Goal: Information Seeking & Learning: Learn about a topic

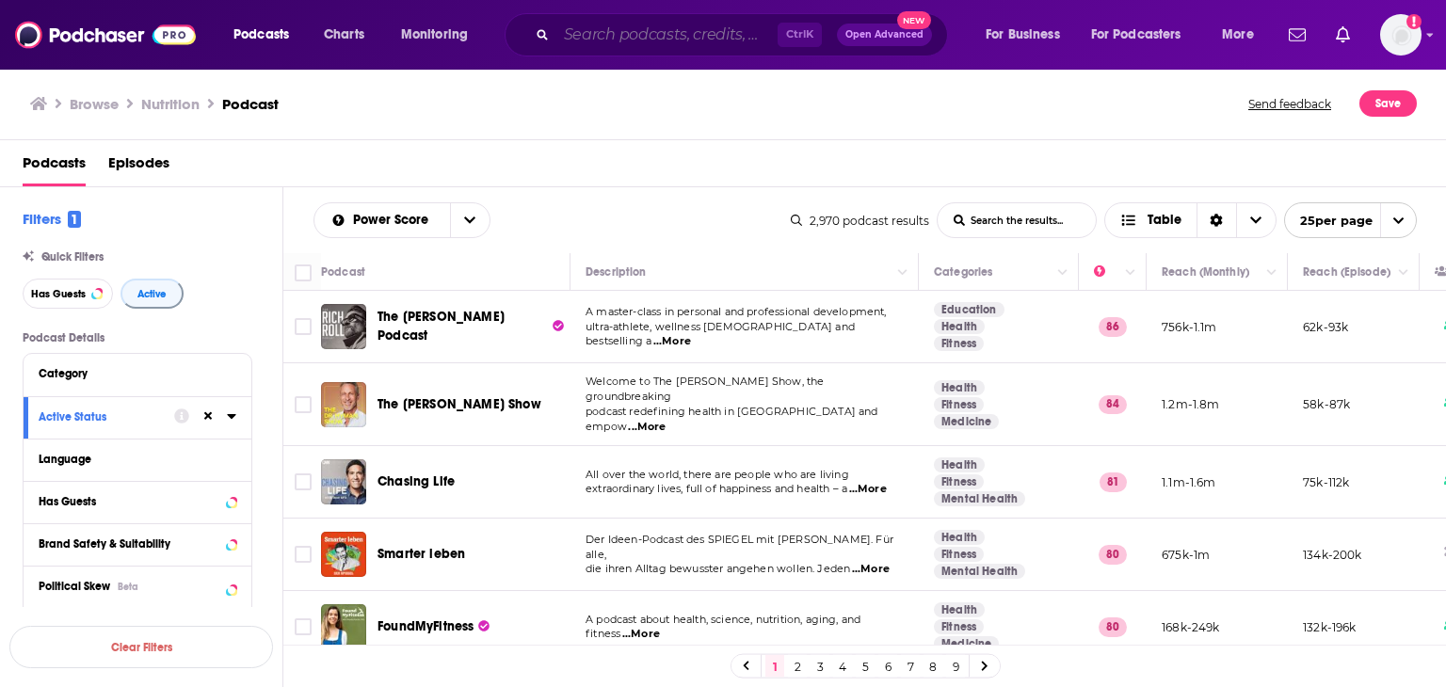
click at [653, 36] on input "Search podcasts, credits, & more..." at bounding box center [666, 35] width 221 height 30
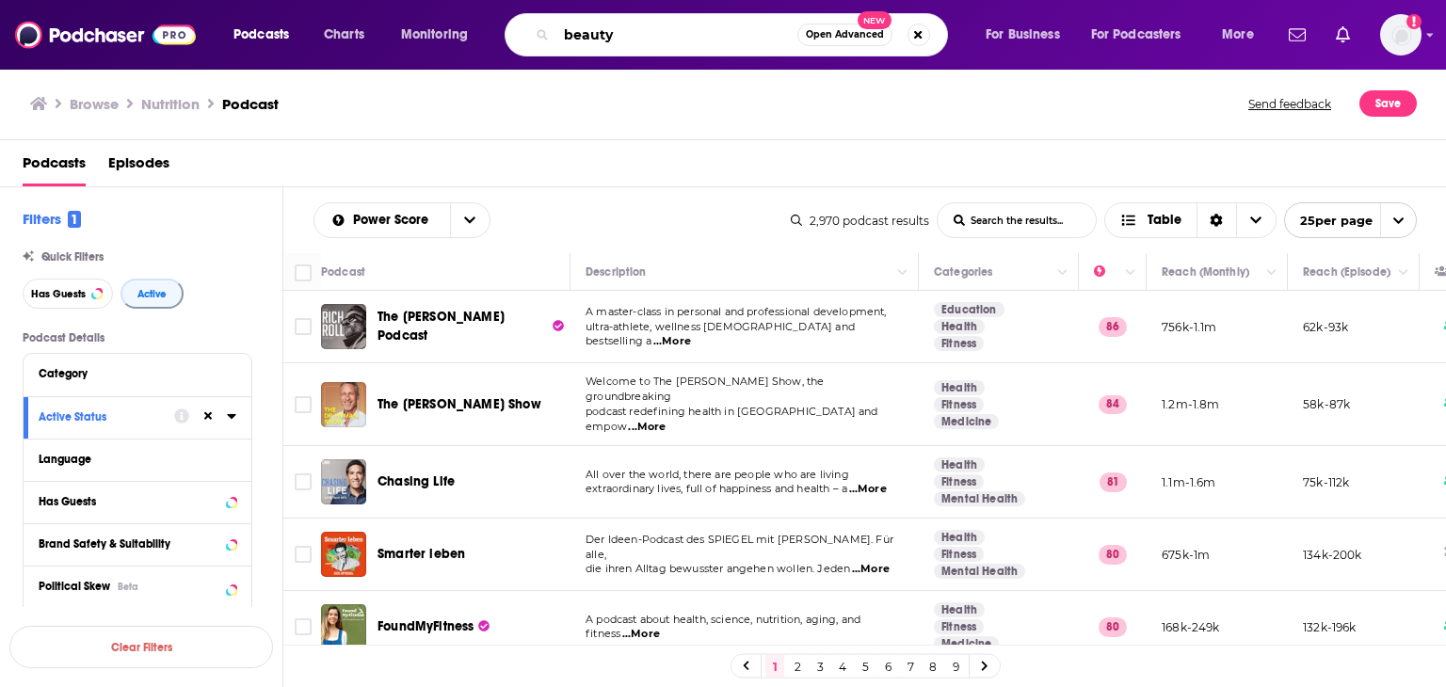
type input "beauty"
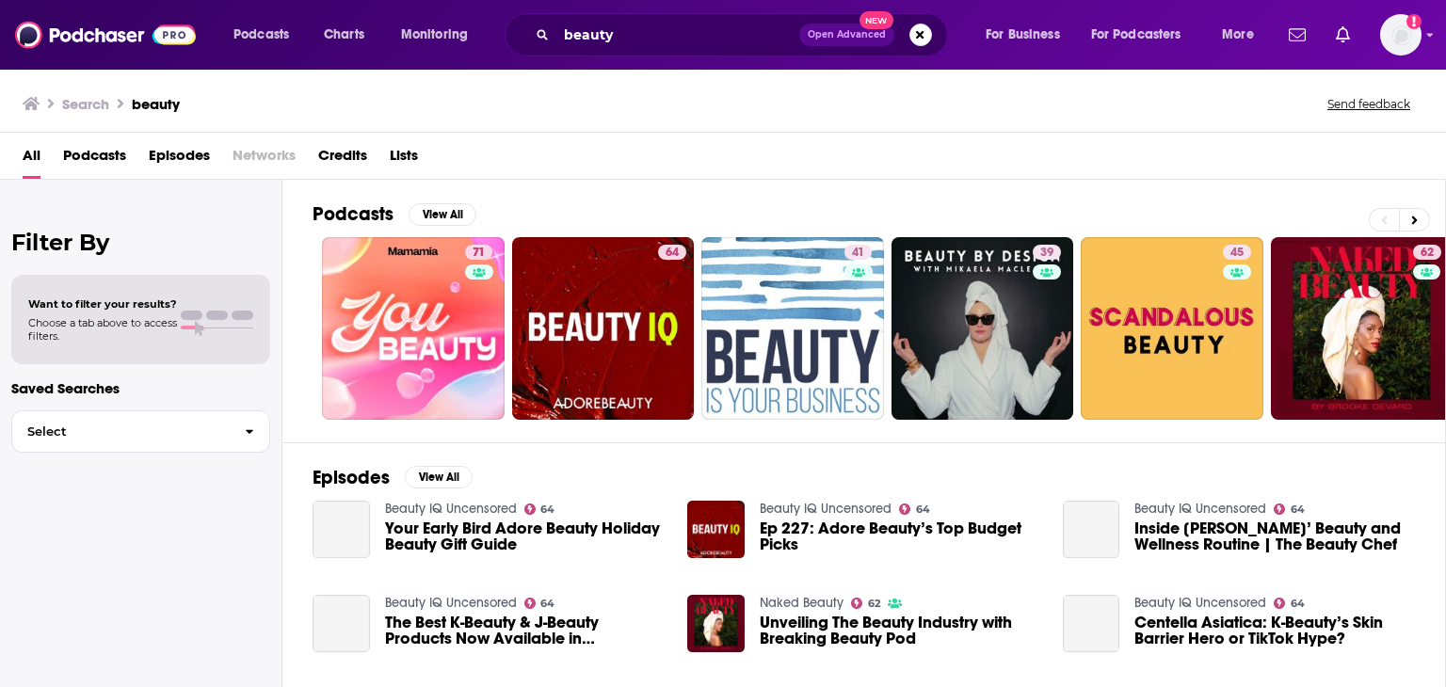
click at [84, 156] on span "Podcasts" at bounding box center [94, 159] width 63 height 39
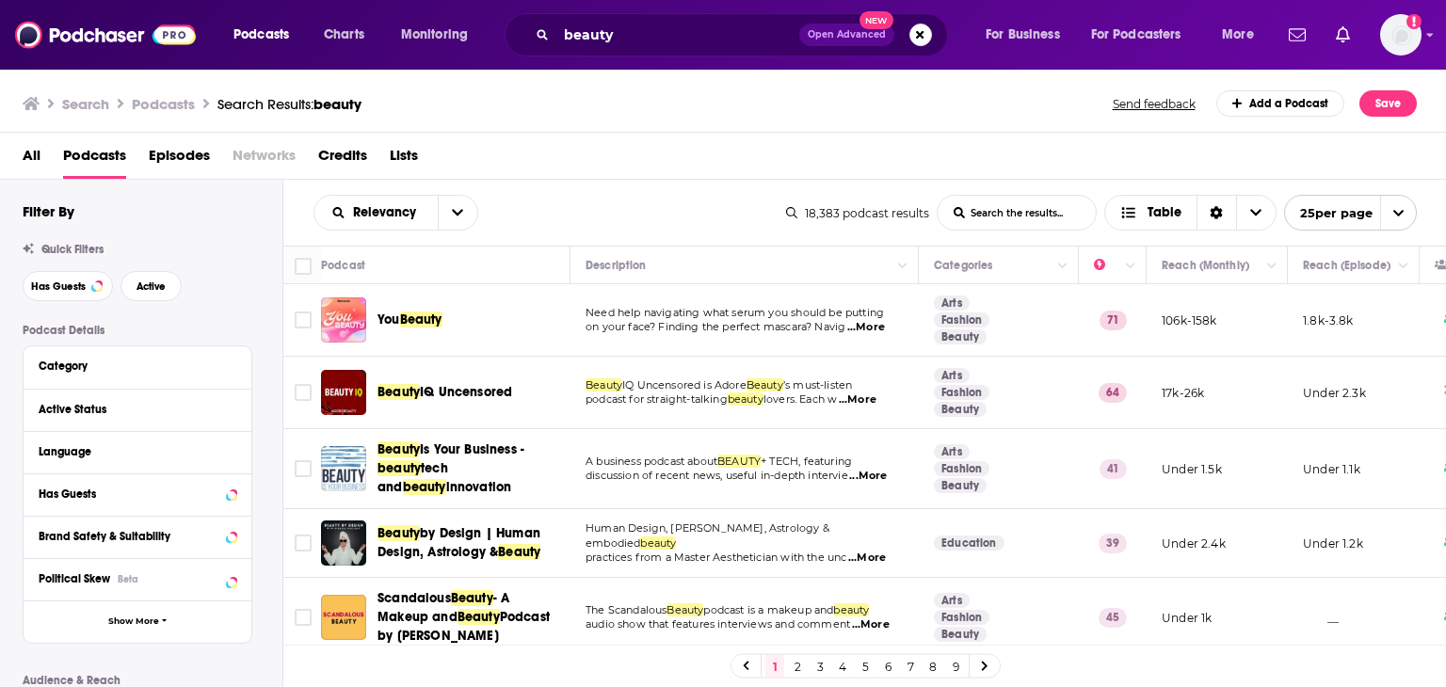
click at [884, 325] on span "...More" at bounding box center [866, 327] width 38 height 15
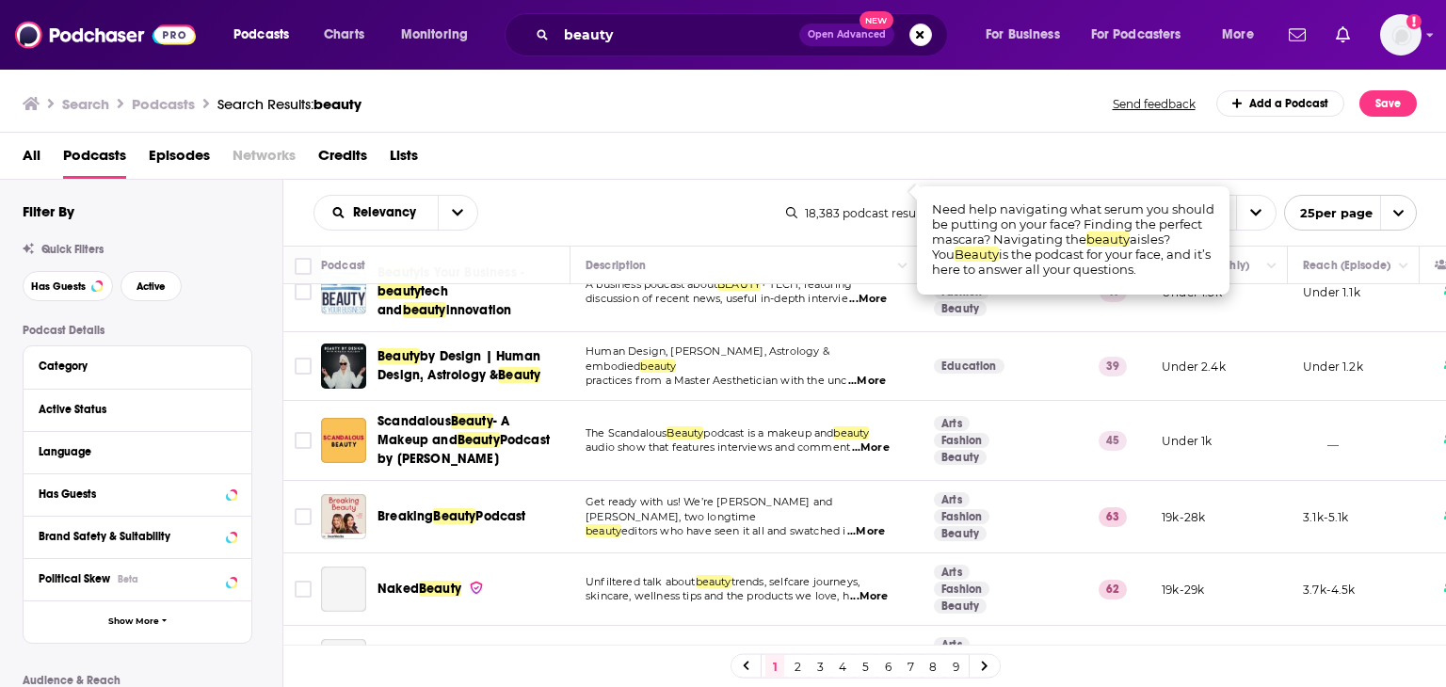
scroll to position [188, 0]
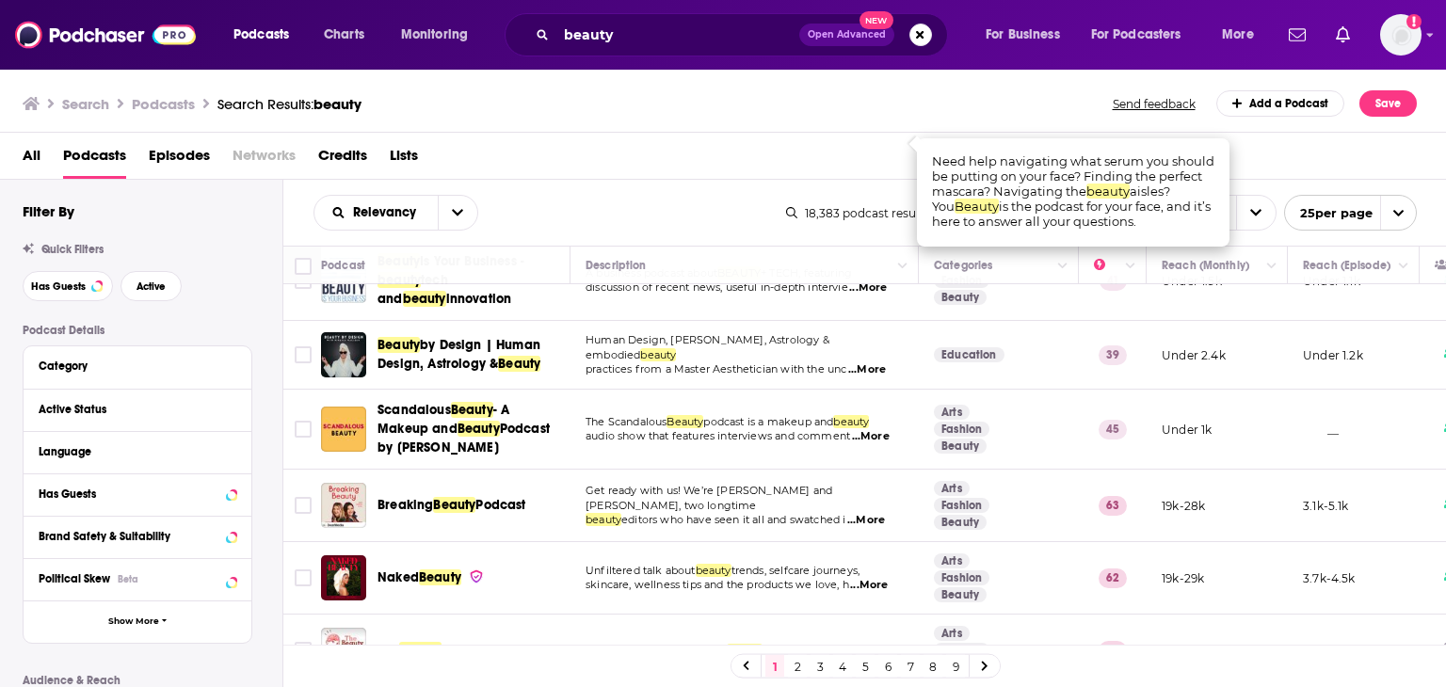
click at [882, 513] on span "...More" at bounding box center [866, 520] width 38 height 15
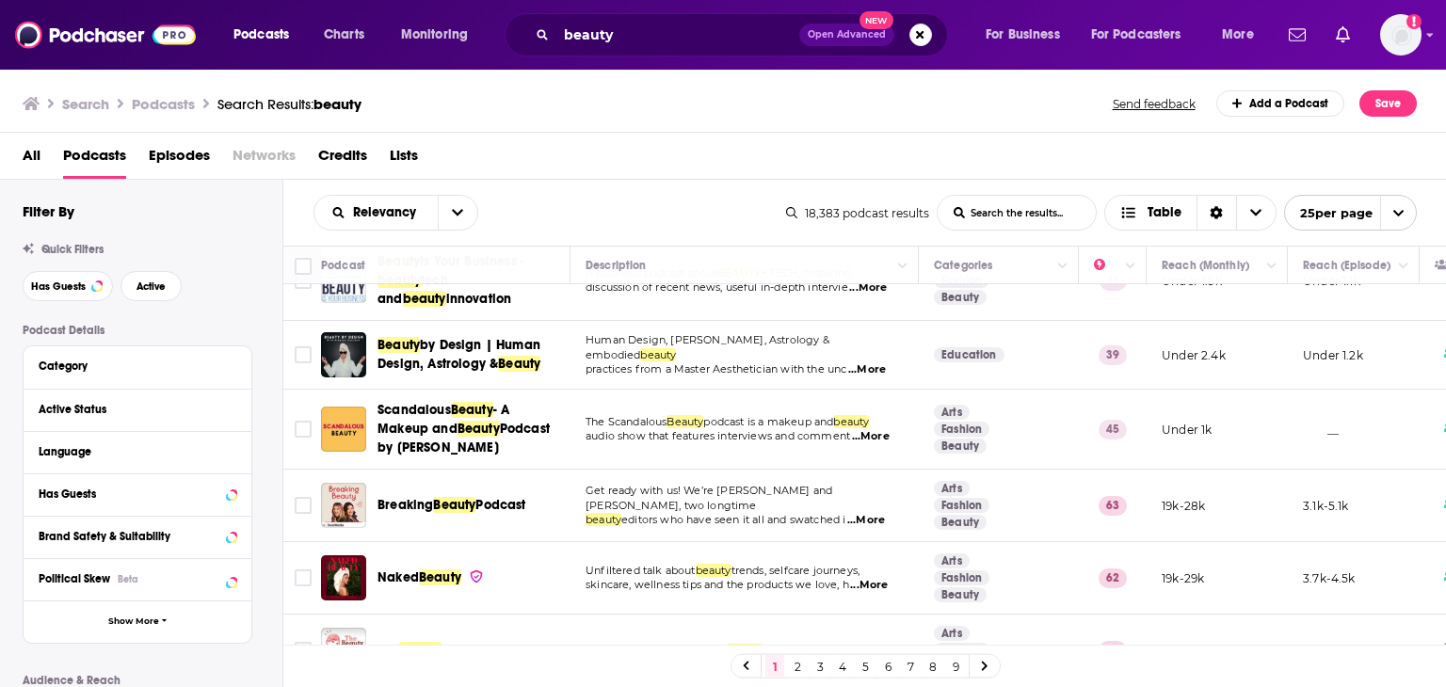
click at [663, 169] on div "All Podcasts Episodes Networks Credits Lists" at bounding box center [728, 159] width 1410 height 39
click at [874, 513] on span "...More" at bounding box center [866, 520] width 38 height 15
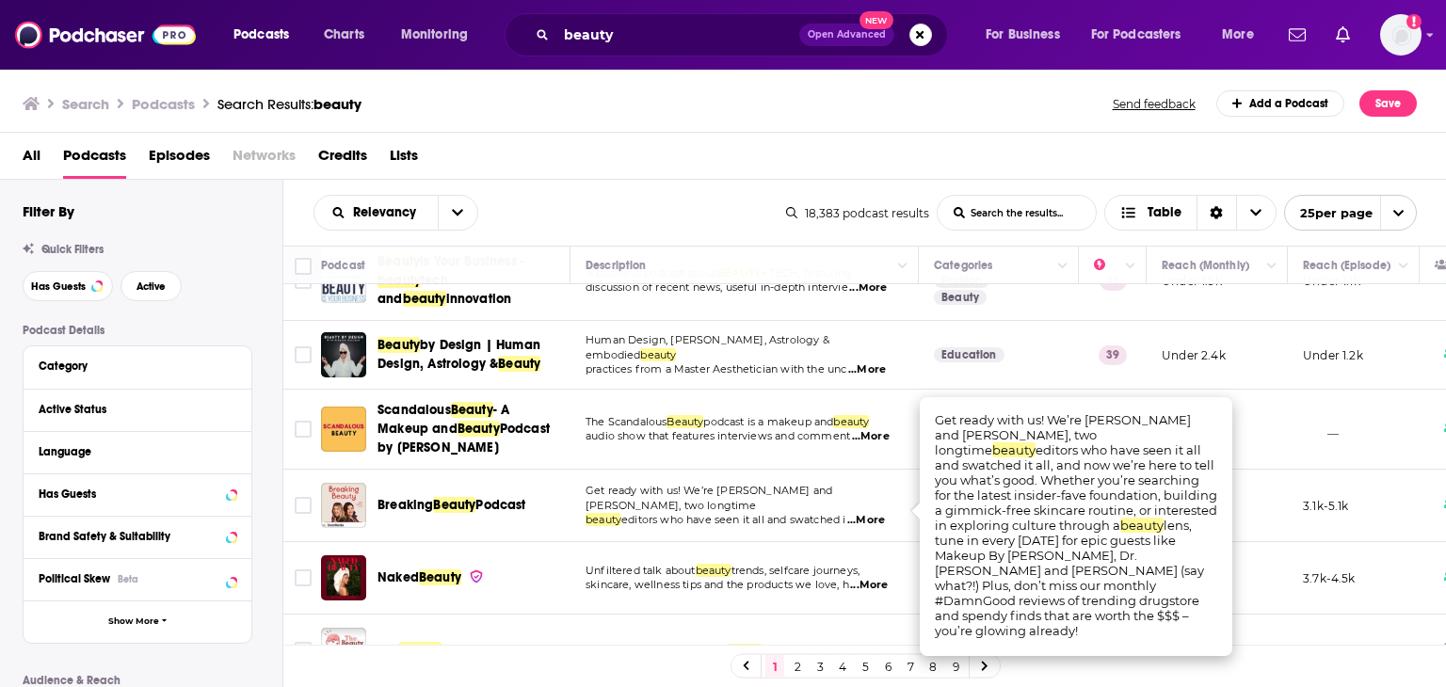
click at [875, 513] on span "...More" at bounding box center [866, 520] width 38 height 15
